Goal: Task Accomplishment & Management: Use online tool/utility

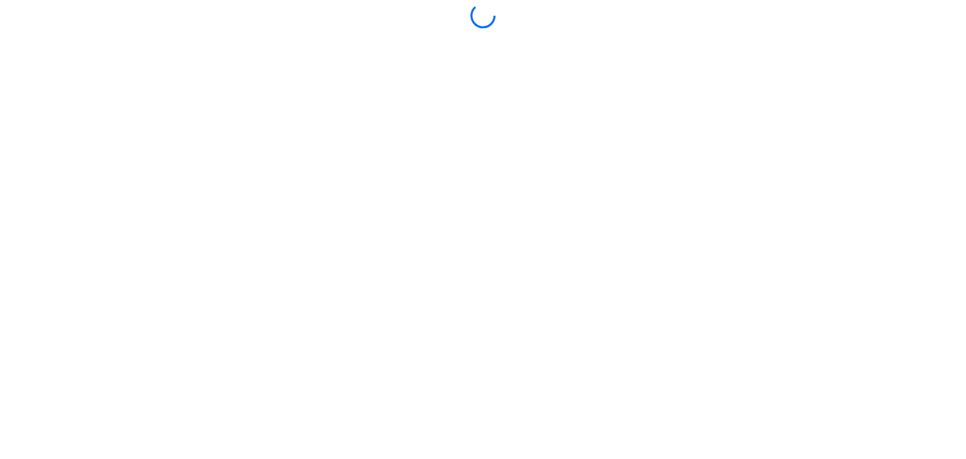
click at [473, 332] on div at bounding box center [483, 229] width 960 height 453
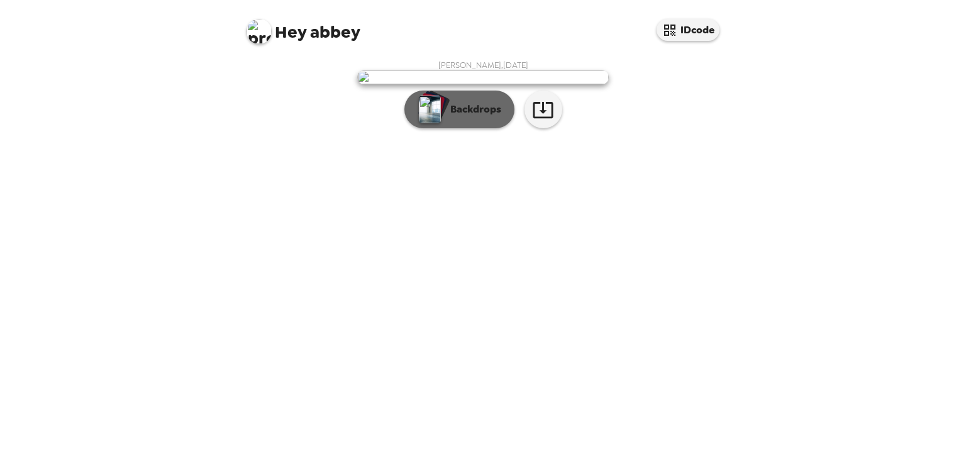
click at [493, 128] on button "Backdrops" at bounding box center [459, 110] width 110 height 38
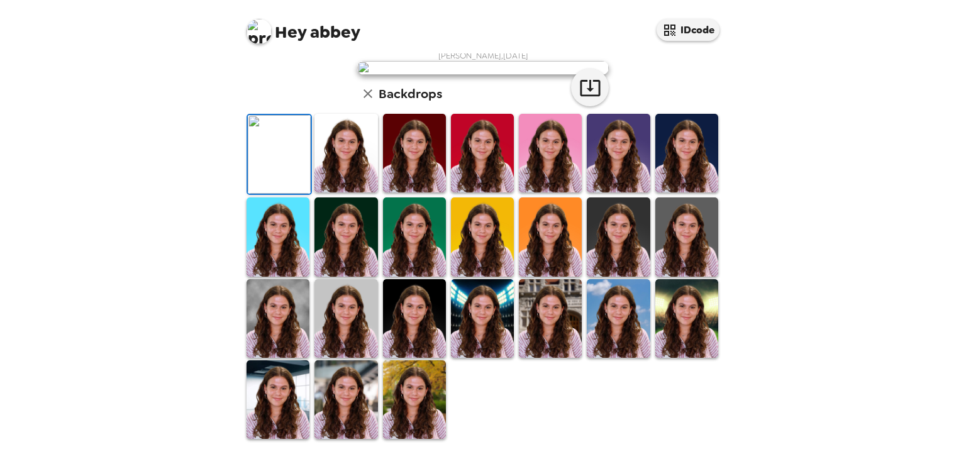
scroll to position [279, 0]
click at [279, 355] on img at bounding box center [278, 318] width 63 height 79
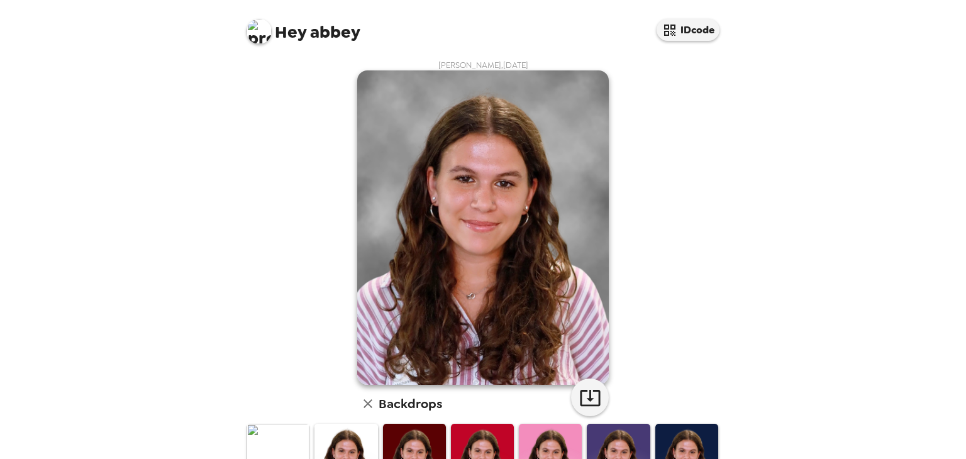
scroll to position [11, 0]
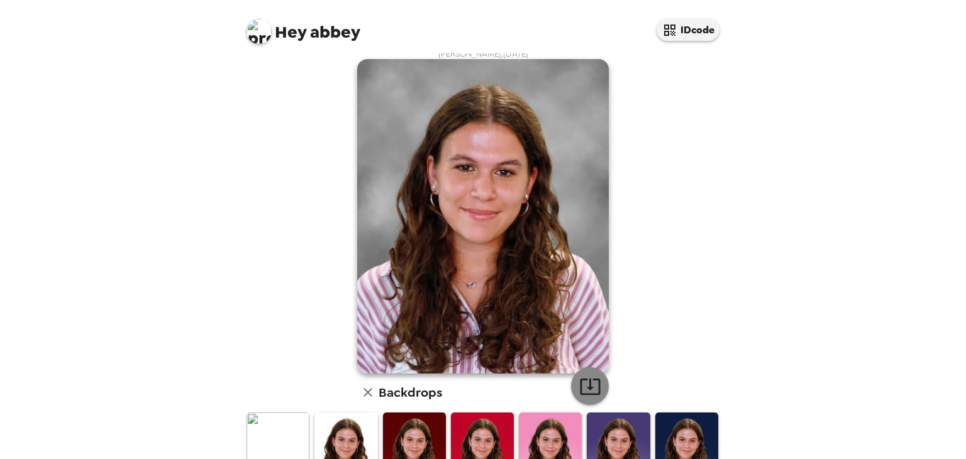
click at [582, 394] on icon "button" at bounding box center [590, 387] width 20 height 16
